Goal: Obtain resource: Obtain resource

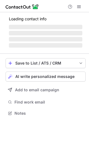
scroll to position [3, 3]
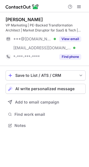
scroll to position [122, 89]
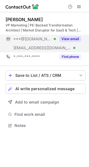
click at [71, 42] on div "View email" at bounding box center [68, 39] width 25 height 9
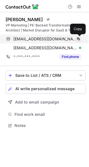
click at [79, 40] on span at bounding box center [78, 39] width 4 height 4
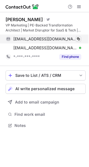
click at [79, 40] on span at bounding box center [78, 39] width 4 height 4
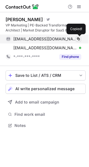
click at [79, 40] on span at bounding box center [78, 39] width 4 height 4
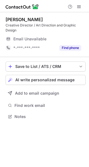
scroll to position [113, 89]
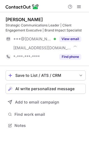
scroll to position [122, 89]
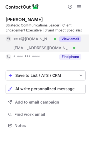
click at [66, 40] on button "View email" at bounding box center [70, 39] width 22 height 6
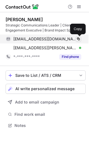
click at [79, 38] on span at bounding box center [78, 39] width 4 height 4
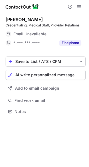
scroll to position [108, 89]
